Goal: Find contact information: Find contact information

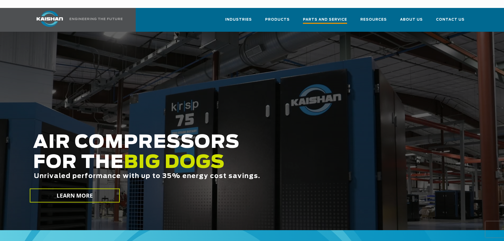
click at [347, 17] on span "Parts and Service" at bounding box center [325, 20] width 44 height 7
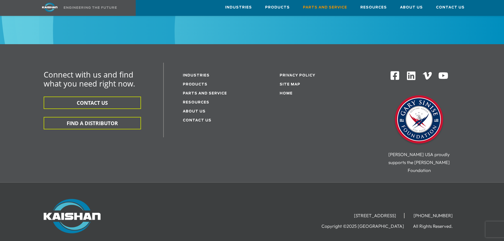
scroll to position [714, 0]
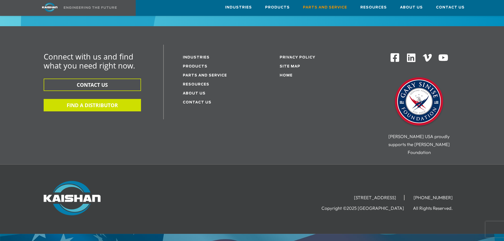
click at [125, 100] on button "FIND A DISTRIBUTOR" at bounding box center [92, 105] width 97 height 12
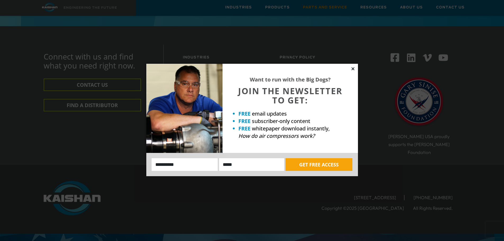
click at [351, 70] on icon at bounding box center [352, 68] width 5 height 5
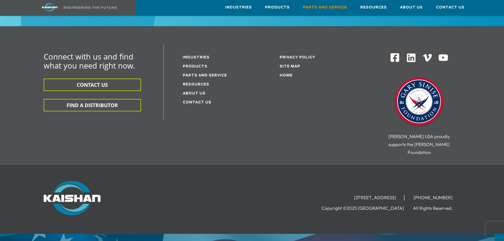
click at [210, 71] on li "Parts and service" at bounding box center [217, 75] width 69 height 9
click at [211, 74] on link "Parts and service" at bounding box center [205, 75] width 44 height 3
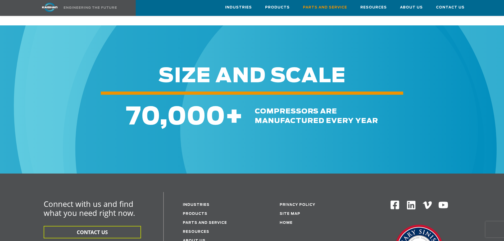
scroll to position [529, 0]
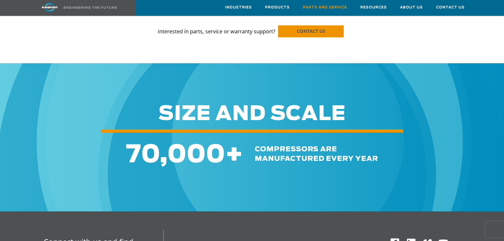
click at [326, 26] on link "CONTACT US" at bounding box center [311, 31] width 66 height 12
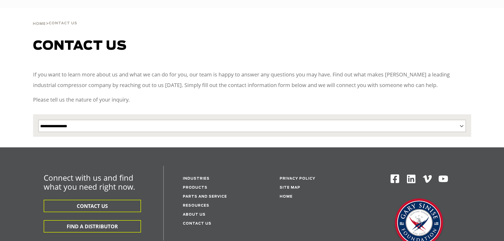
select select "**********"
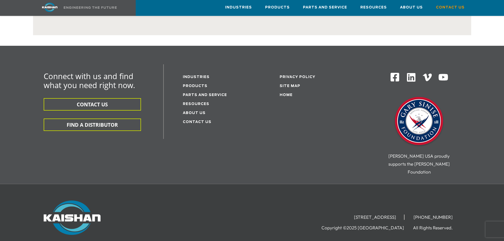
scroll to position [345, 0]
